Goal: Find specific page/section: Find specific page/section

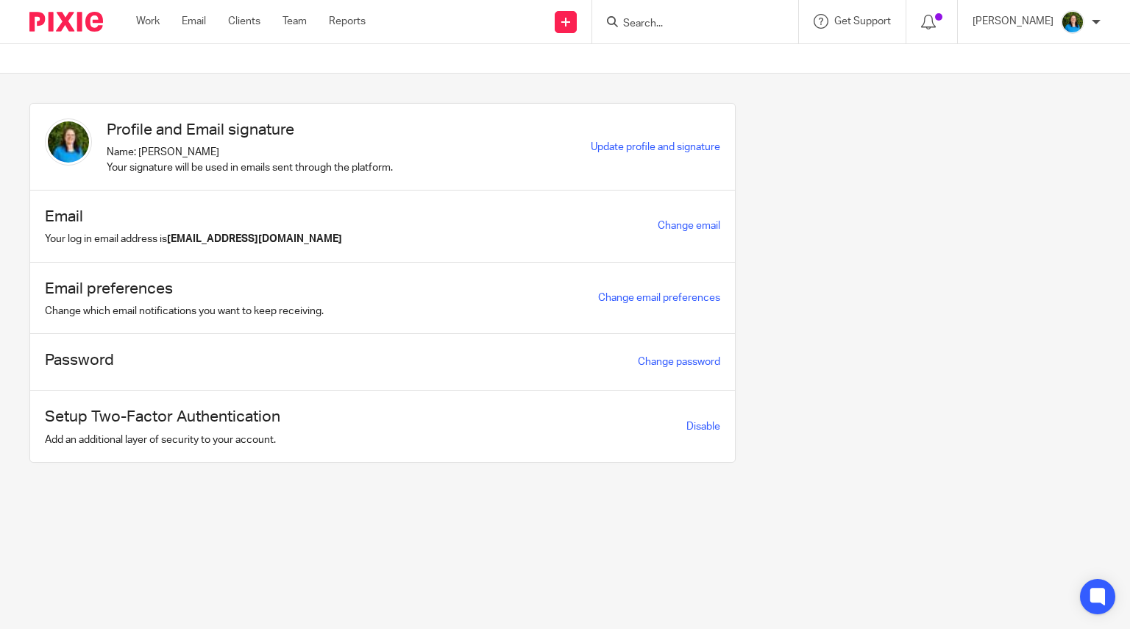
click at [683, 18] on input "Search" at bounding box center [688, 24] width 132 height 13
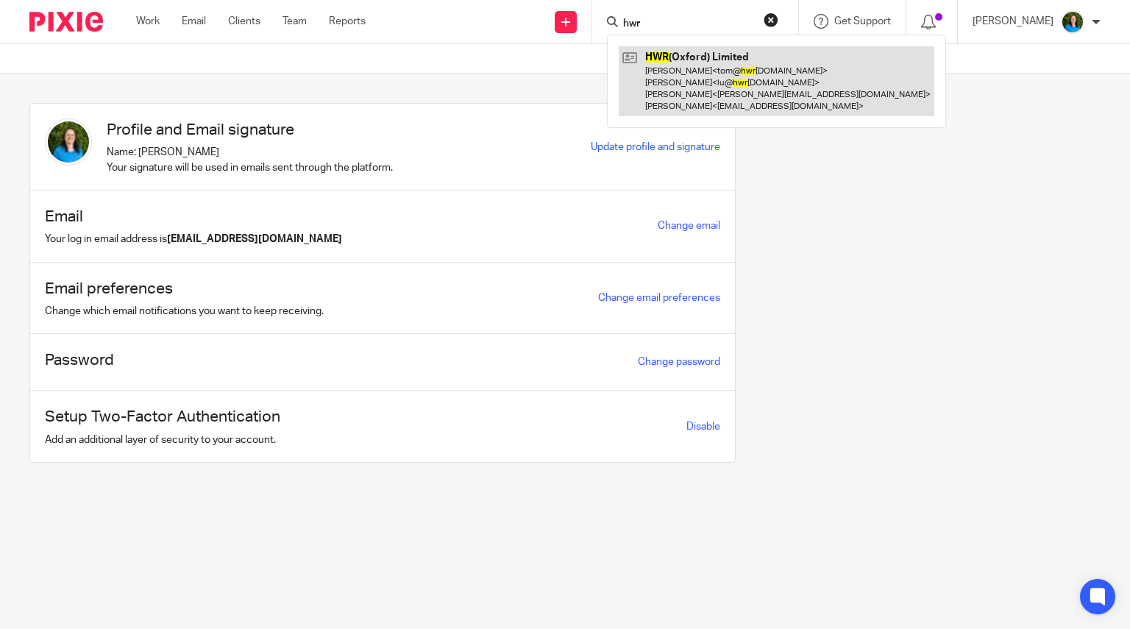
type input "hwr"
click at [703, 93] on link at bounding box center [777, 81] width 316 height 70
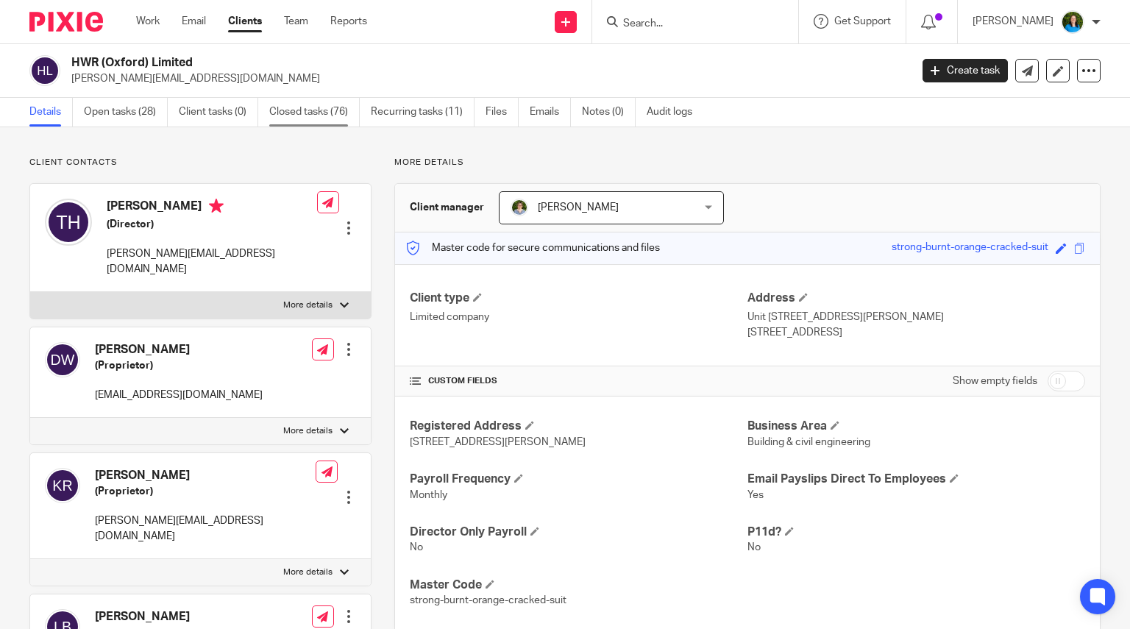
click at [317, 110] on link "Closed tasks (76)" at bounding box center [314, 112] width 91 height 29
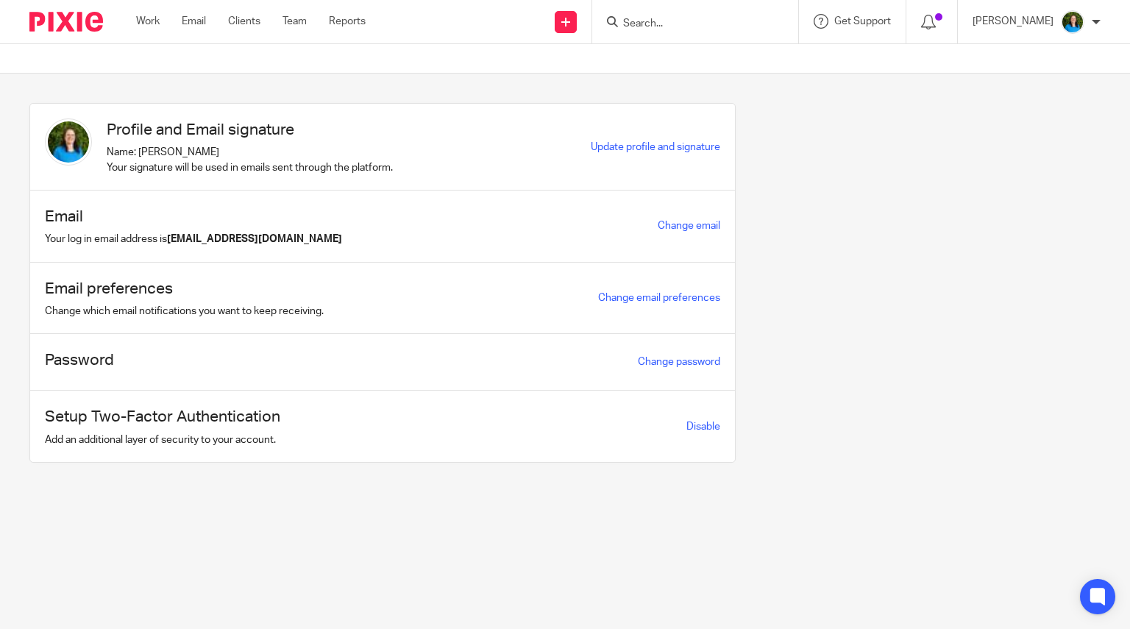
click at [667, 20] on input "Search" at bounding box center [688, 24] width 132 height 13
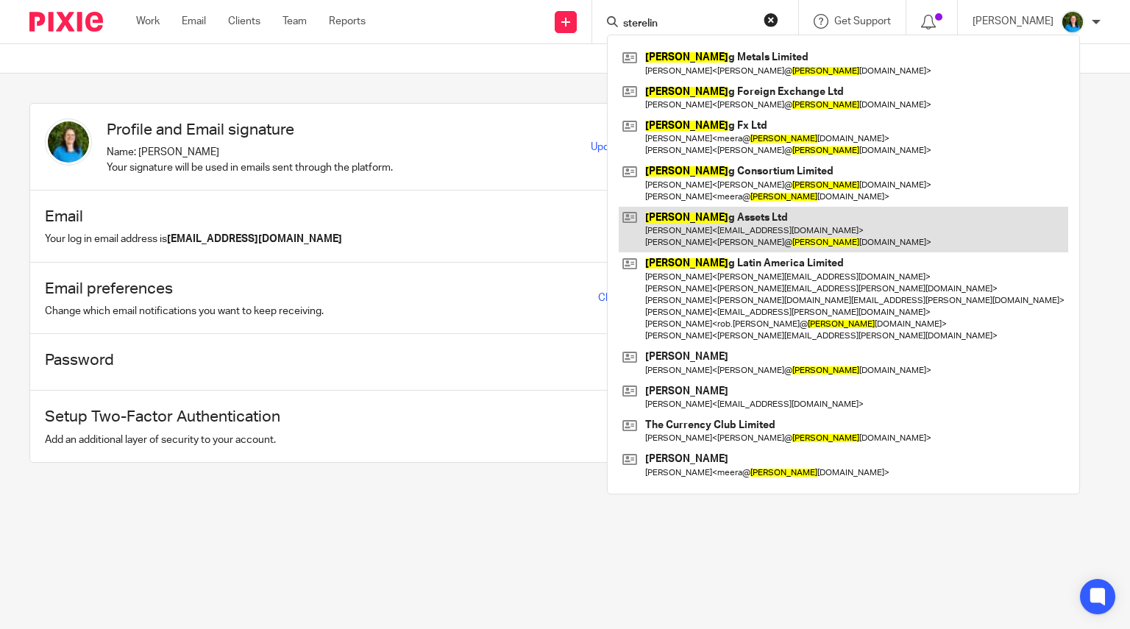
type input "sterelin"
click at [713, 238] on link at bounding box center [844, 230] width 450 height 46
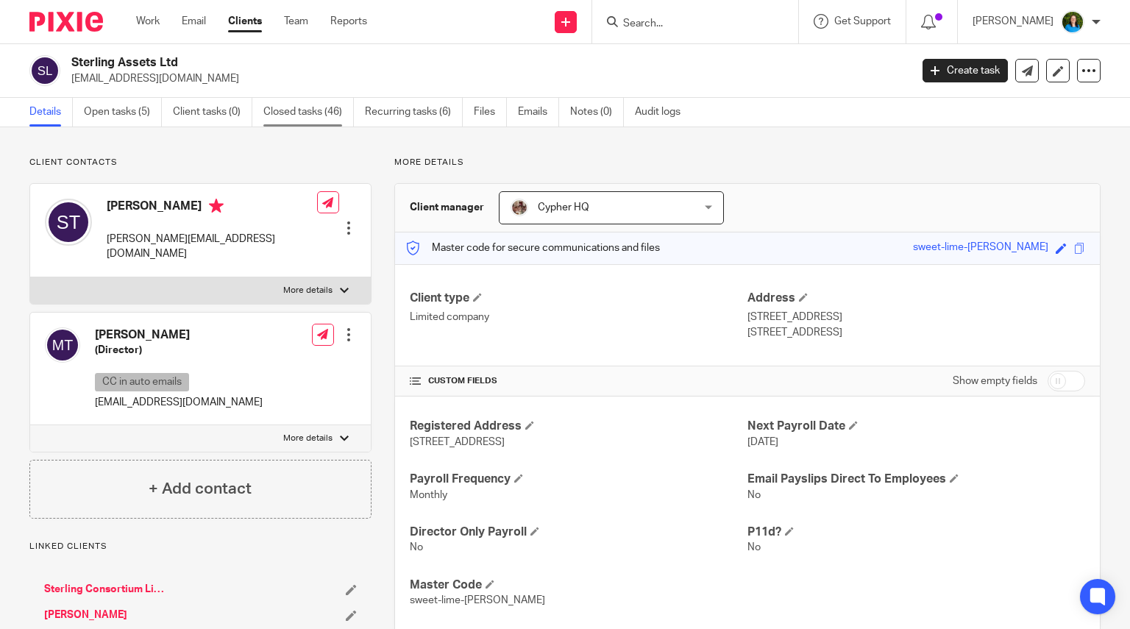
click at [299, 110] on link "Closed tasks (46)" at bounding box center [308, 112] width 91 height 29
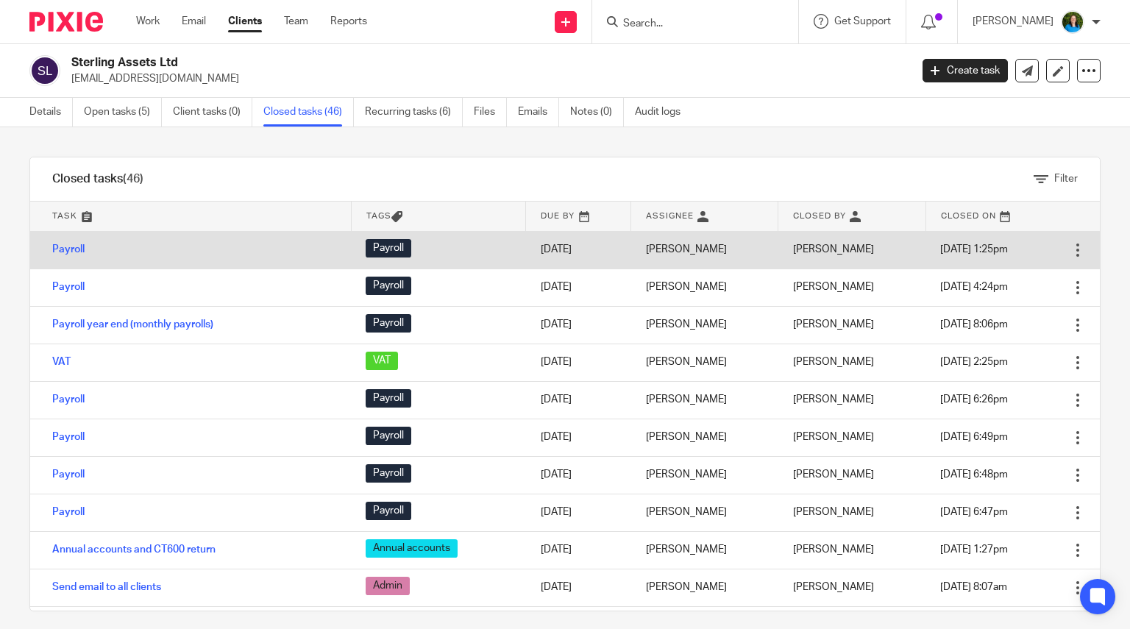
click at [73, 243] on td "Payroll" at bounding box center [190, 250] width 321 height 38
click at [73, 249] on link "Payroll" at bounding box center [68, 249] width 32 height 10
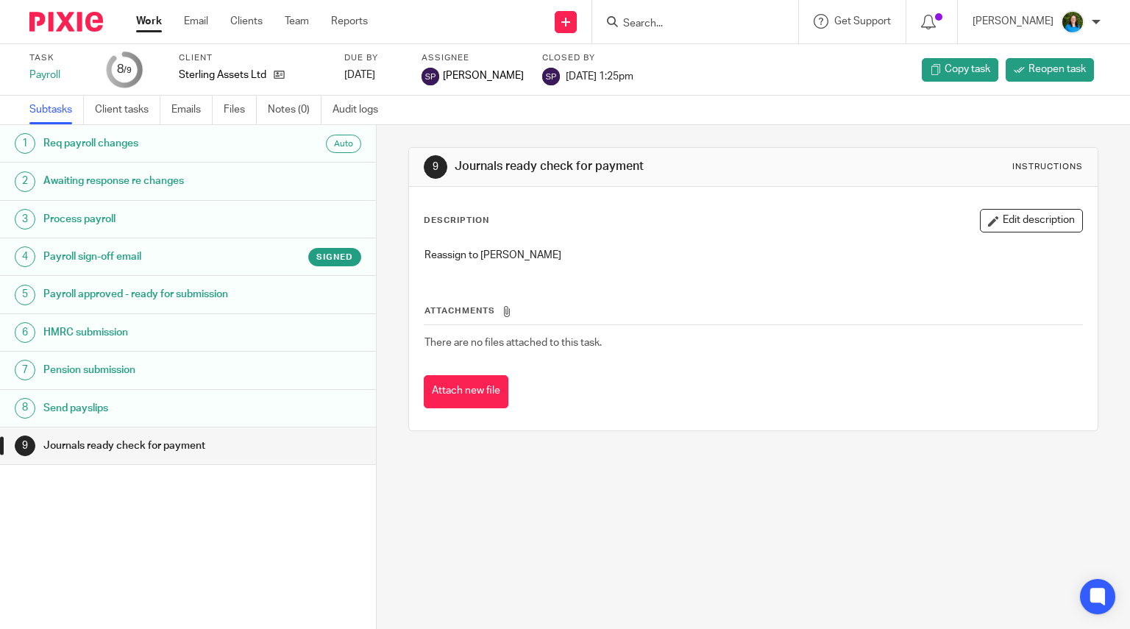
click at [138, 251] on h1 "Payroll sign-off email" at bounding box center [149, 257] width 212 height 22
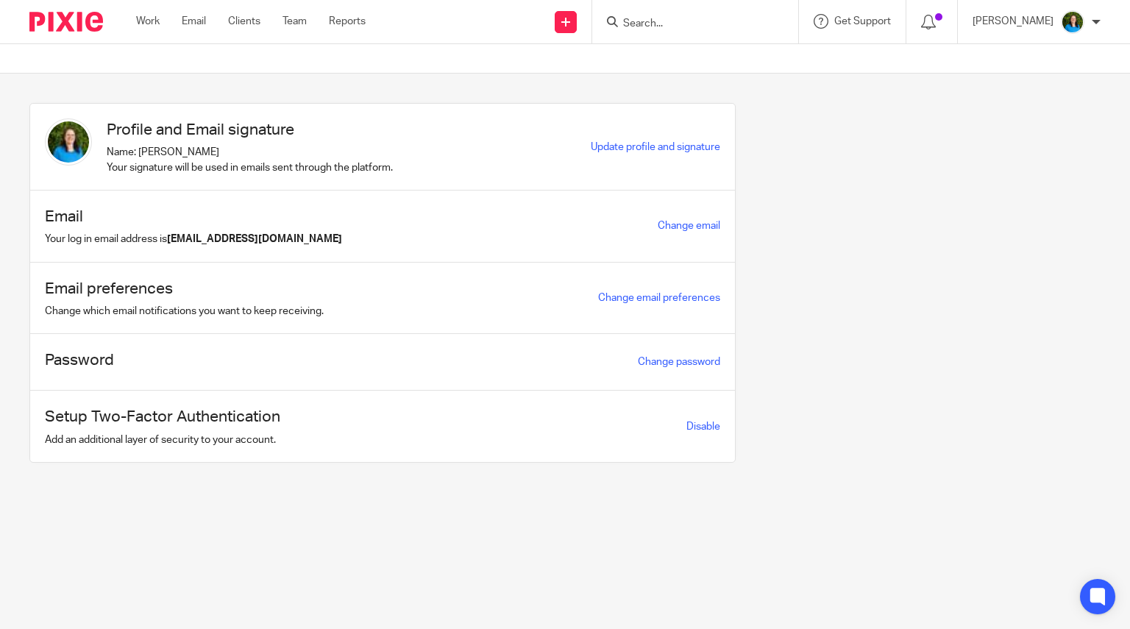
click at [678, 22] on input "Search" at bounding box center [688, 24] width 132 height 13
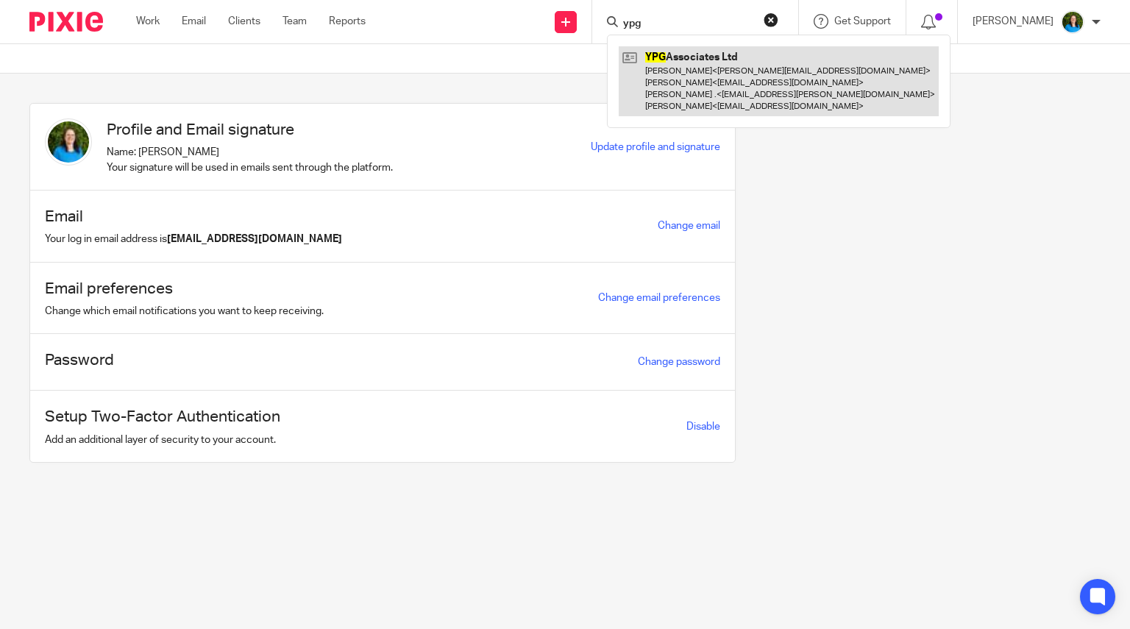
type input "ypg"
click at [698, 80] on link at bounding box center [779, 81] width 320 height 70
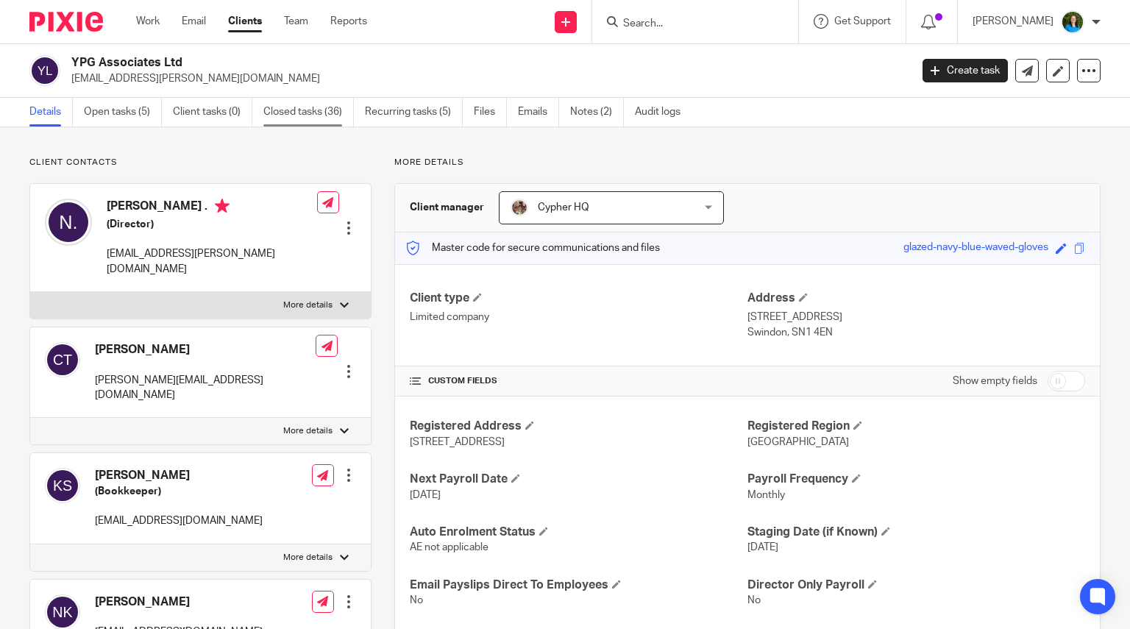
click at [301, 110] on link "Closed tasks (36)" at bounding box center [308, 112] width 91 height 29
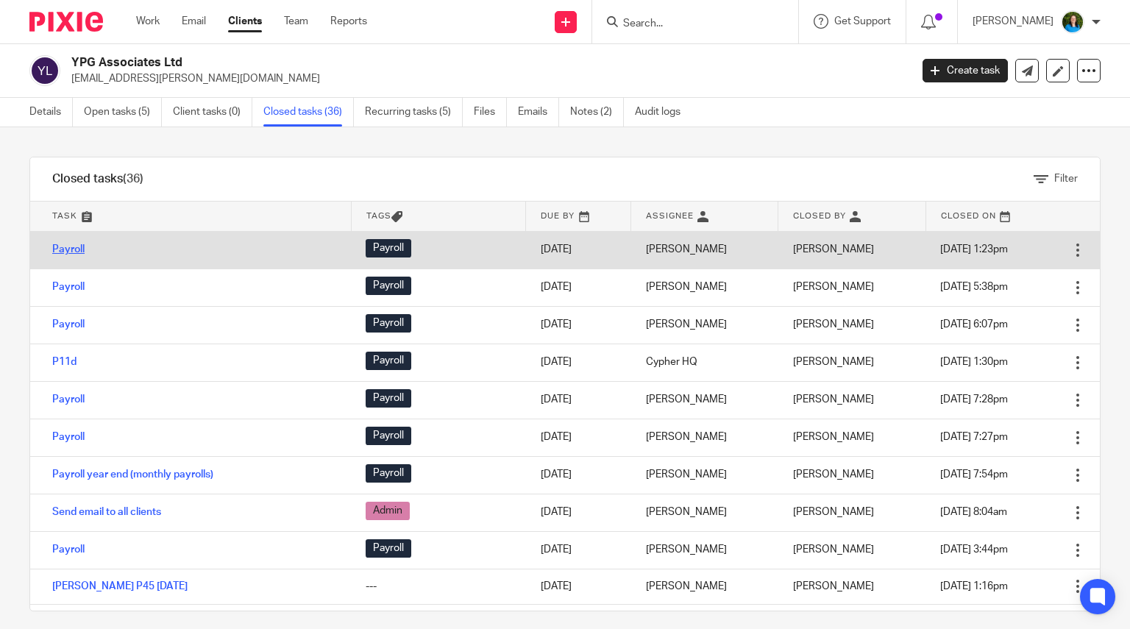
click at [72, 247] on link "Payroll" at bounding box center [68, 249] width 32 height 10
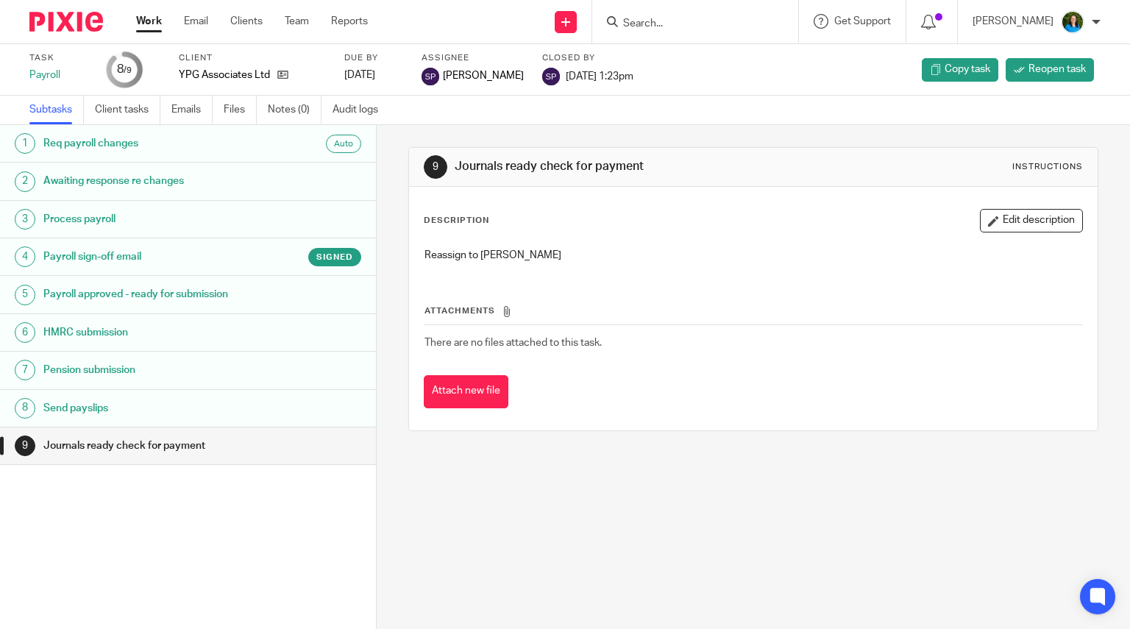
click at [123, 251] on h1 "Payroll sign-off email" at bounding box center [149, 257] width 212 height 22
